Goal: Transaction & Acquisition: Subscribe to service/newsletter

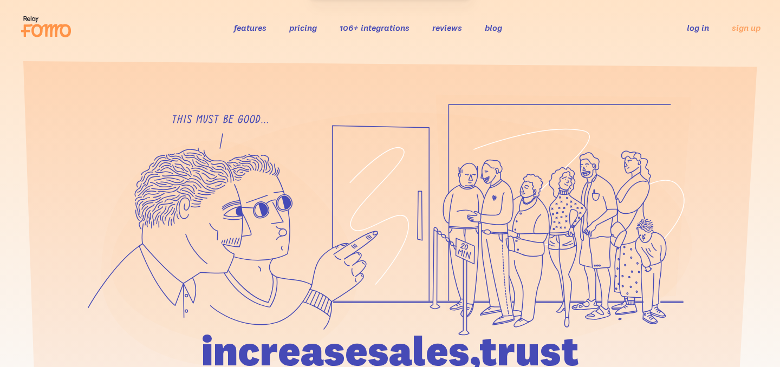
click at [302, 28] on link "pricing" at bounding box center [303, 27] width 28 height 11
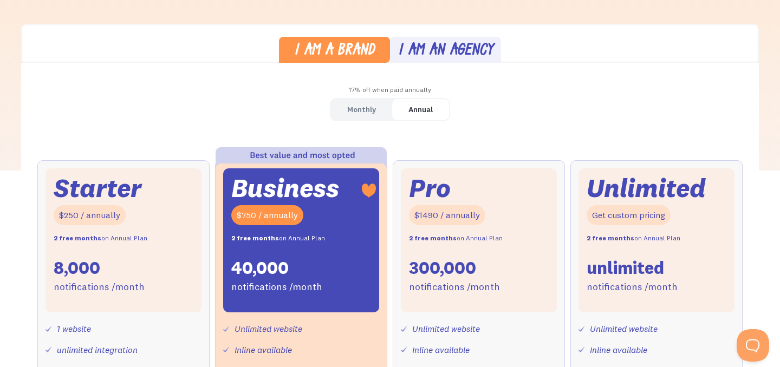
scroll to position [268, 0]
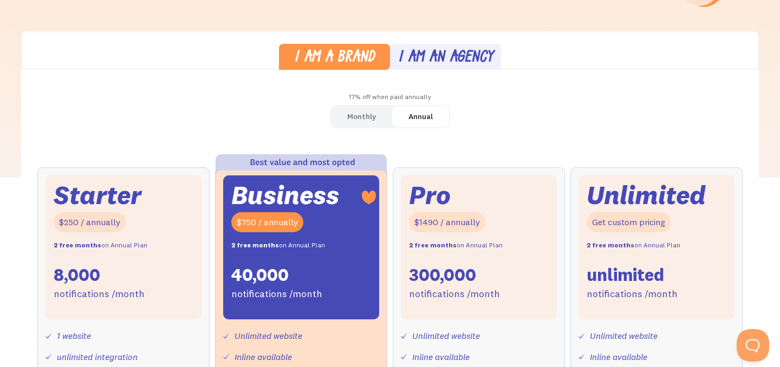
click at [424, 119] on div "Annual" at bounding box center [420, 117] width 24 height 16
click at [362, 118] on div "Monthly" at bounding box center [361, 117] width 29 height 16
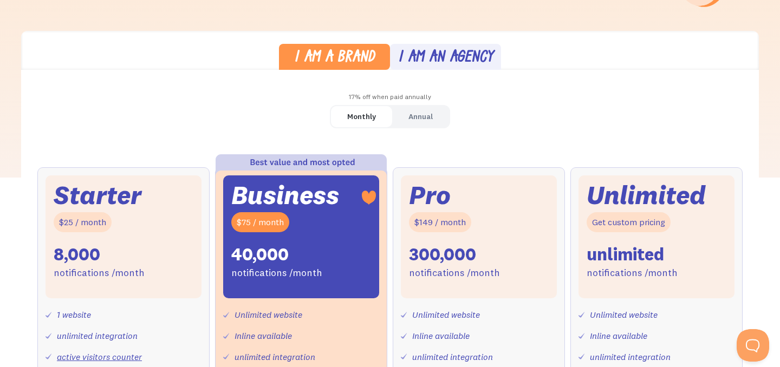
click at [423, 112] on div "Annual" at bounding box center [420, 117] width 24 height 16
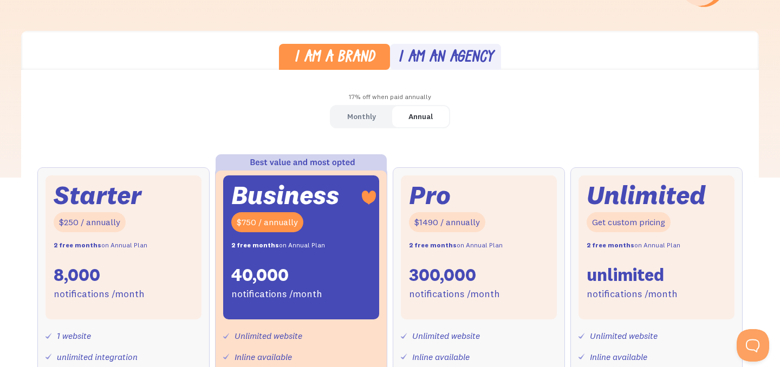
click at [375, 121] on div "Monthly" at bounding box center [361, 117] width 29 height 16
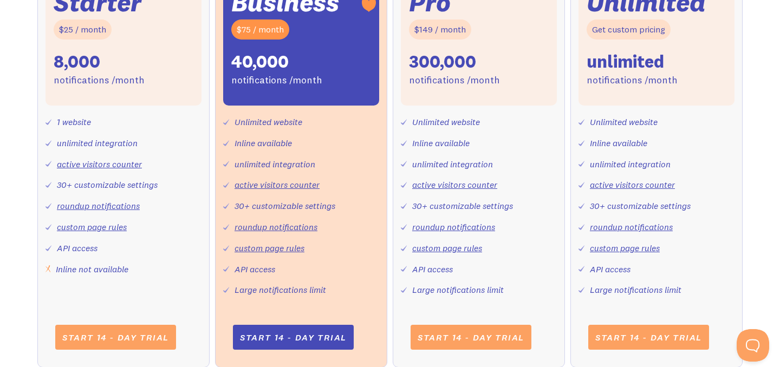
scroll to position [463, 0]
